Goal: Information Seeking & Learning: Learn about a topic

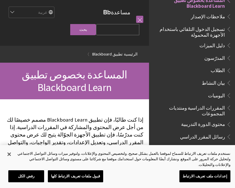
scroll to position [74, 0]
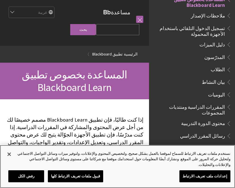
click at [87, 174] on button "قبول ملفات تعريف الارتباط كلها" at bounding box center [75, 176] width 55 height 12
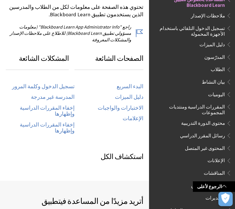
scroll to position [279, 0]
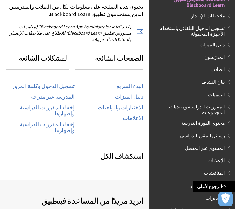
click at [37, 83] on link "تسجيل الدخول وكلمة المرور" at bounding box center [43, 86] width 62 height 7
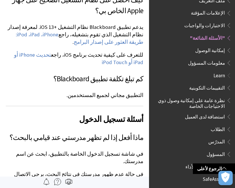
scroll to position [204, 0]
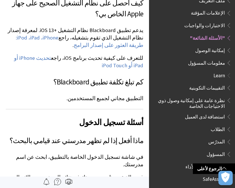
click at [218, 8] on span "الإعلامات المؤقتة" at bounding box center [207, 12] width 34 height 8
